Goal: Check status: Check status

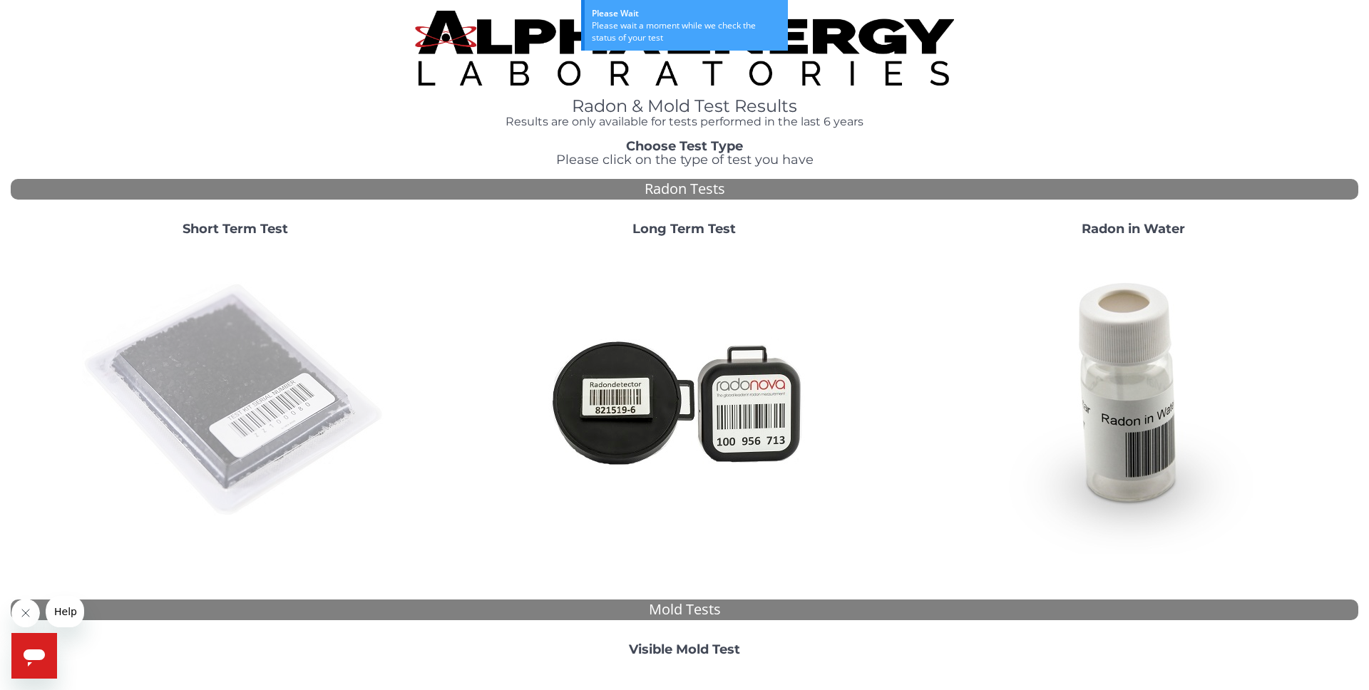
click at [153, 380] on img at bounding box center [235, 400] width 307 height 307
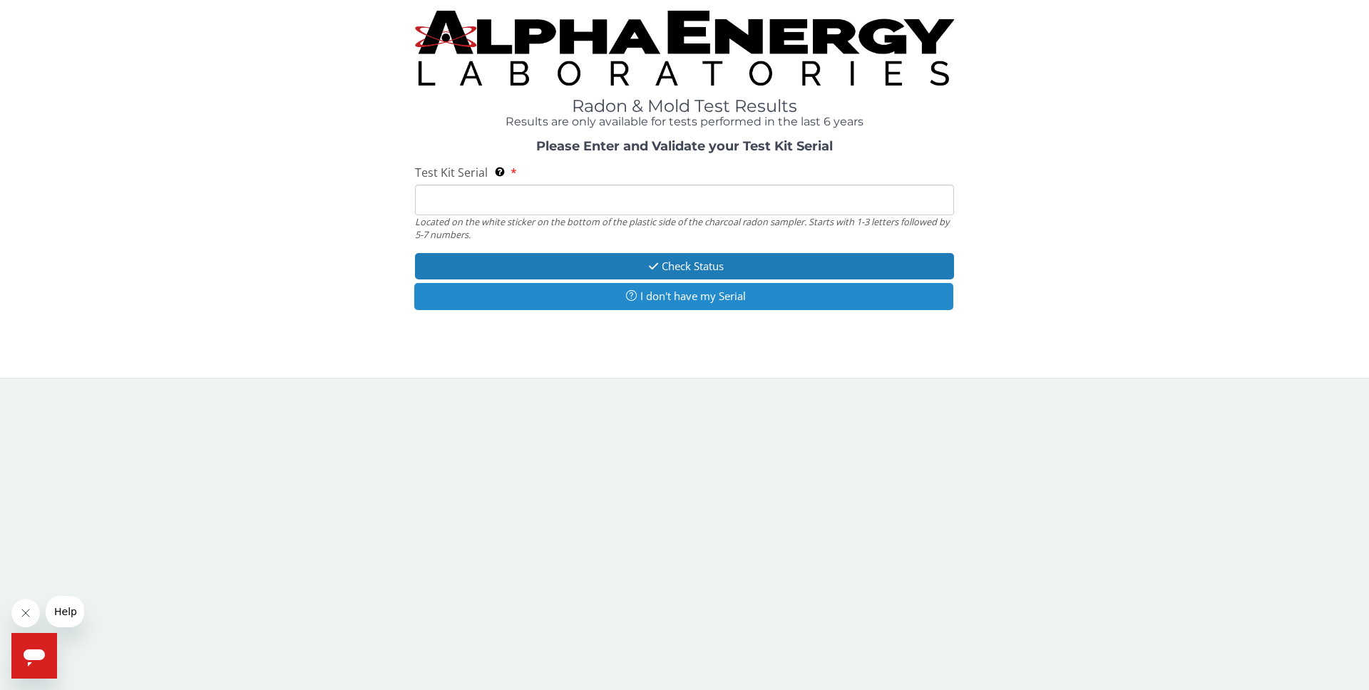
click at [683, 294] on button "I don't have my Serial" at bounding box center [683, 296] width 539 height 26
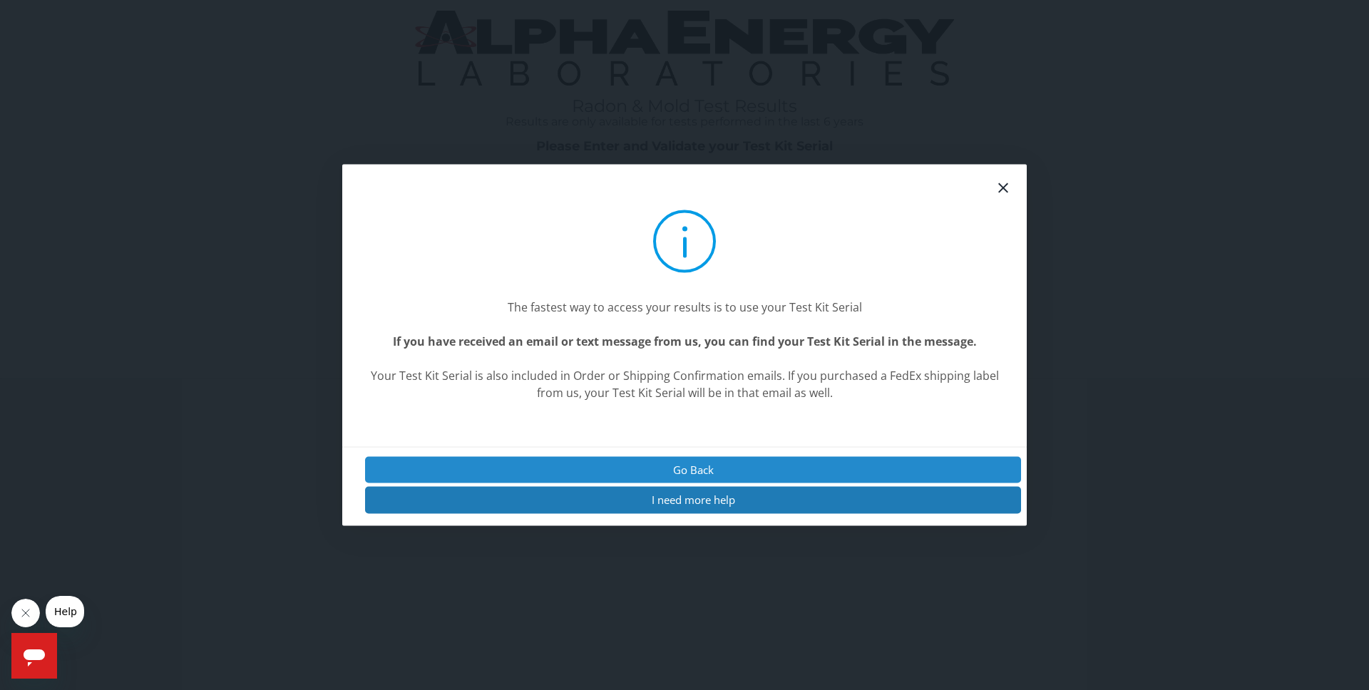
click at [687, 470] on button "Go Back" at bounding box center [693, 470] width 656 height 26
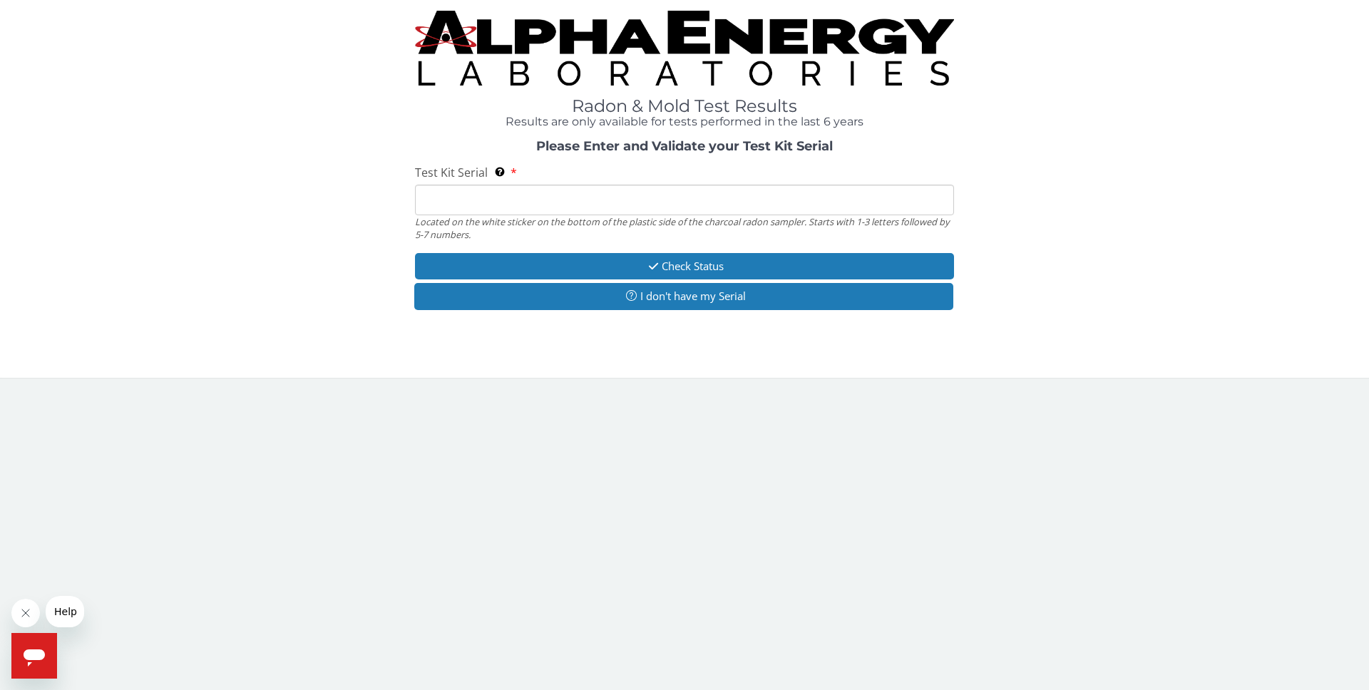
click at [571, 205] on input "Test Kit Serial Located on the white sticker on the bottom of the plastic side …" at bounding box center [684, 200] width 539 height 31
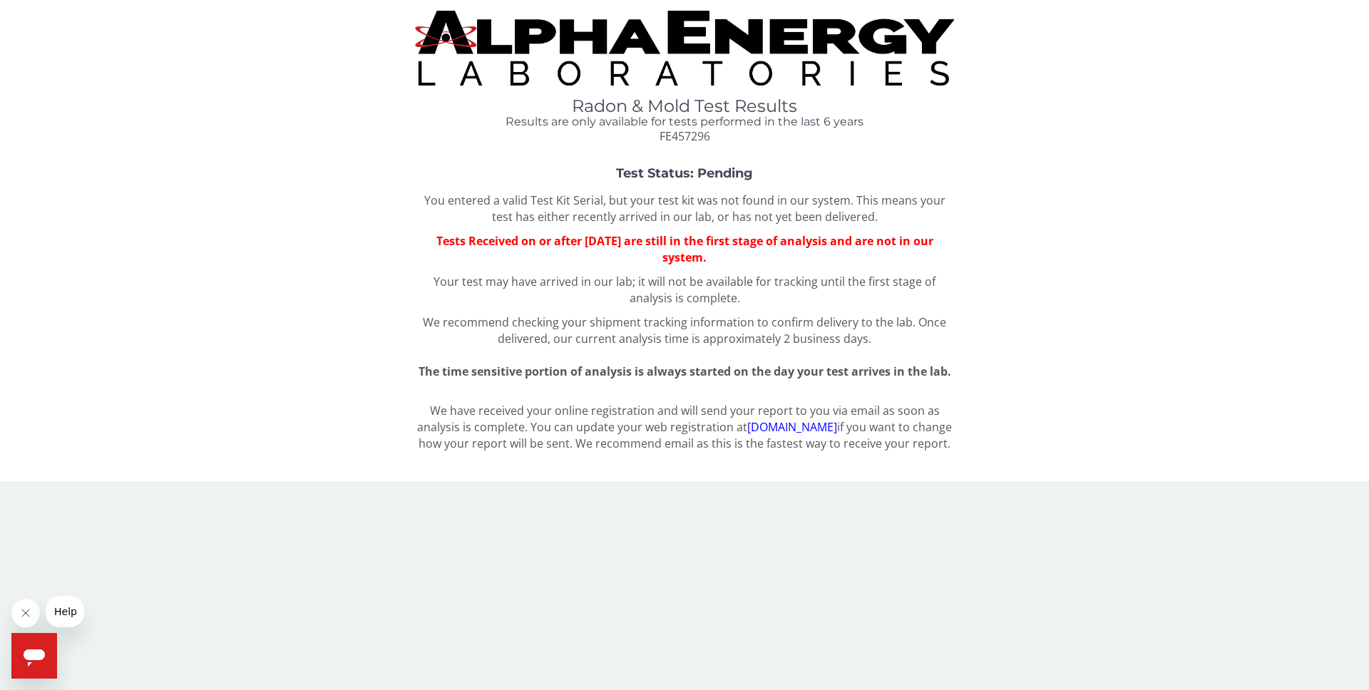
click at [148, 79] on div "Radon & Mold Test Results Results are only available for tests performed in the…" at bounding box center [685, 77] width 1348 height 133
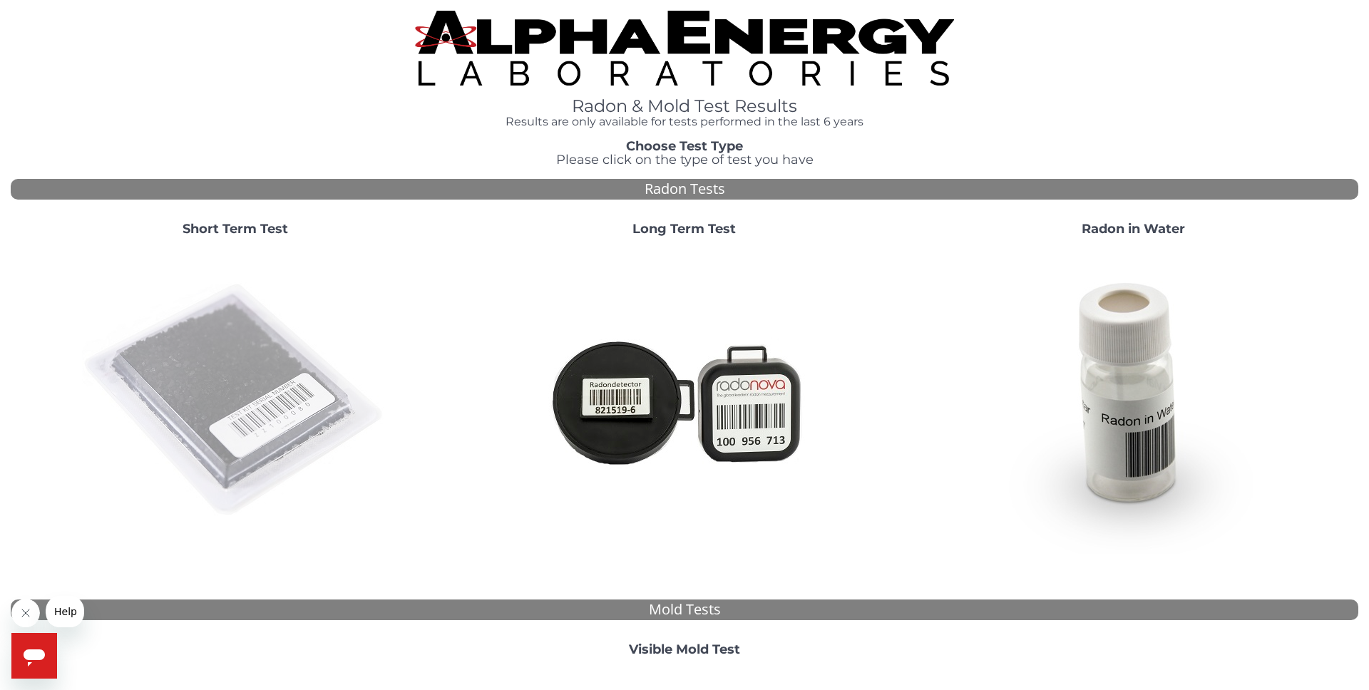
click at [207, 361] on img at bounding box center [235, 400] width 307 height 307
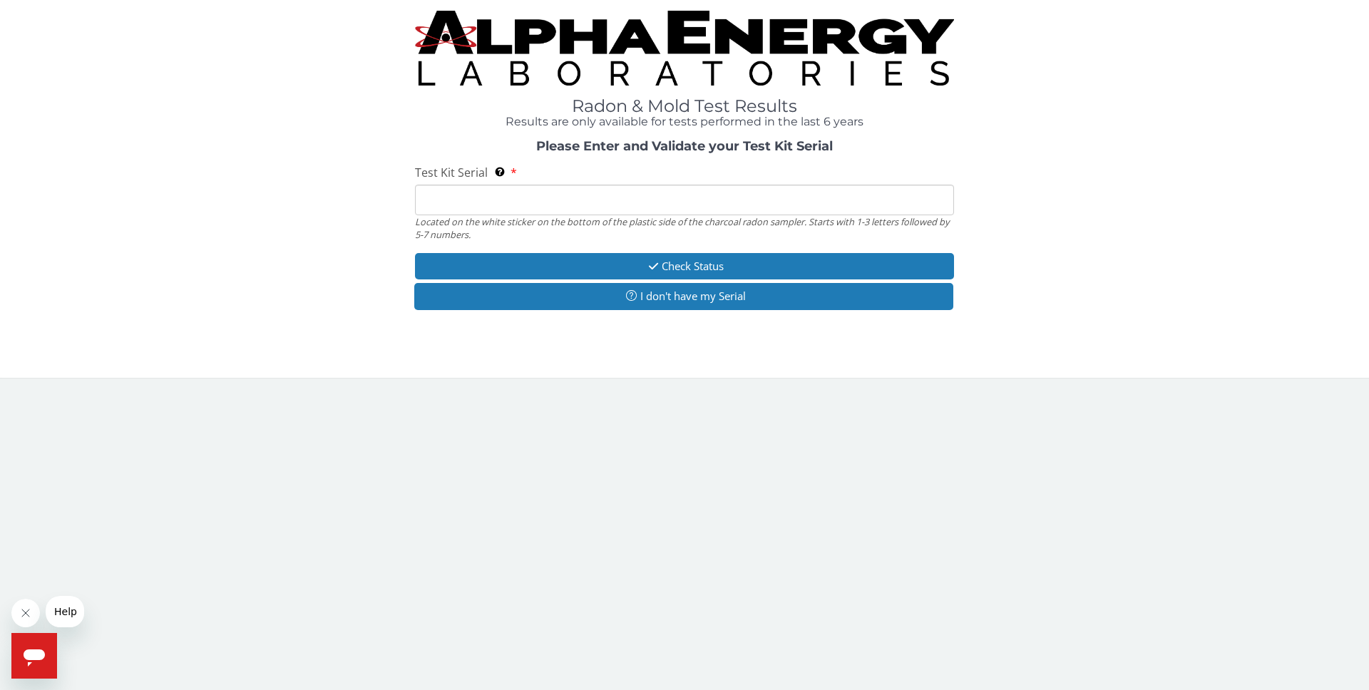
click at [452, 199] on input "Test Kit Serial Located on the white sticker on the bottom of the plastic side …" at bounding box center [684, 200] width 539 height 31
